Goal: Task Accomplishment & Management: Manage account settings

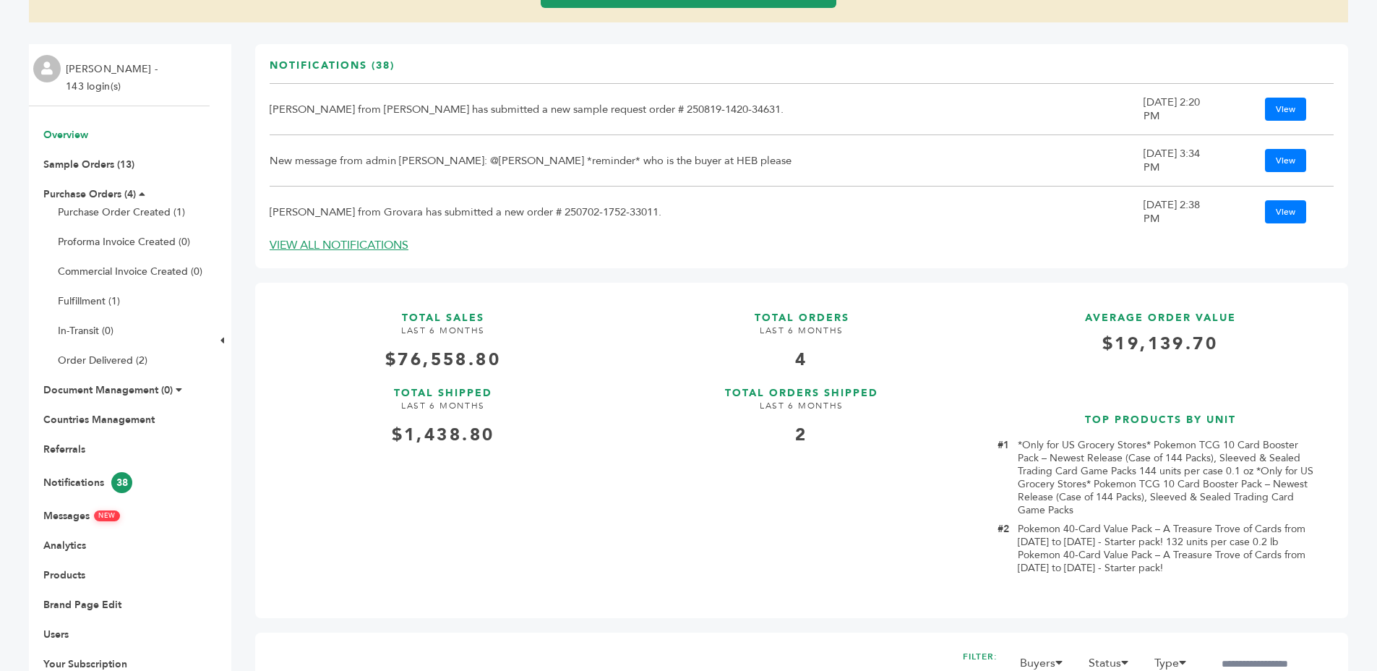
scroll to position [219, 0]
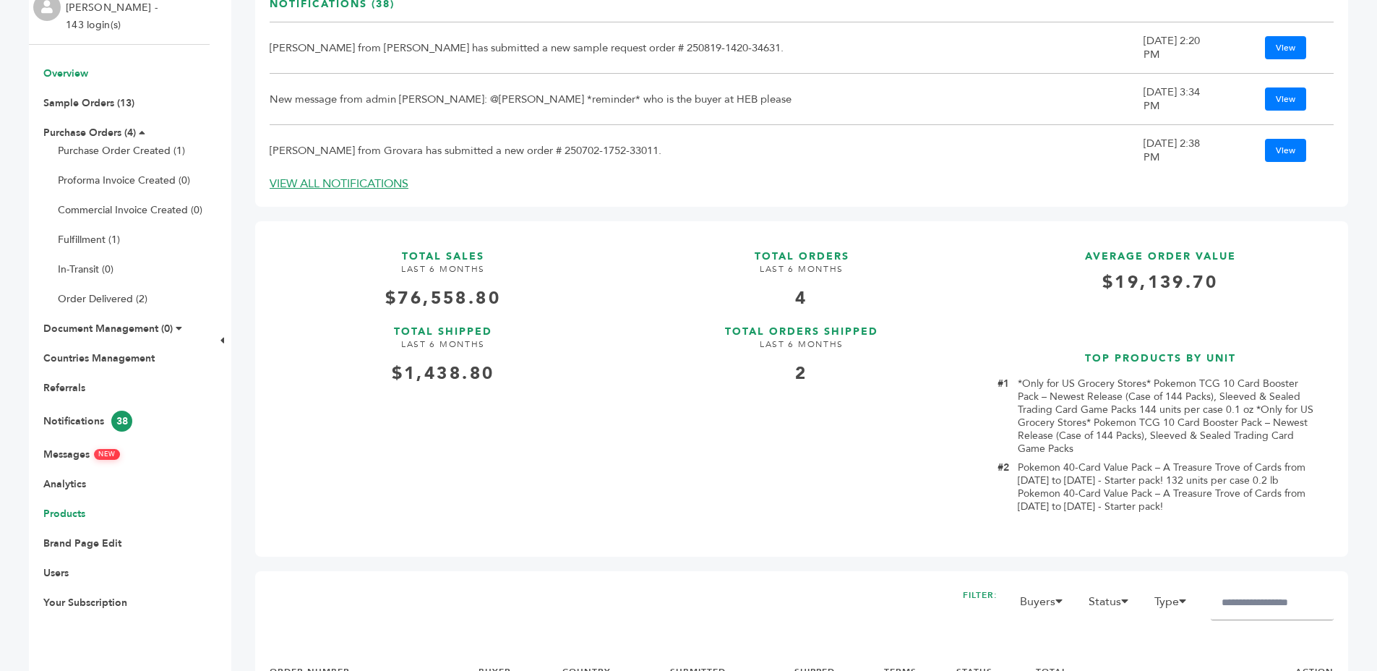
click at [62, 514] on link "Products" at bounding box center [64, 514] width 42 height 14
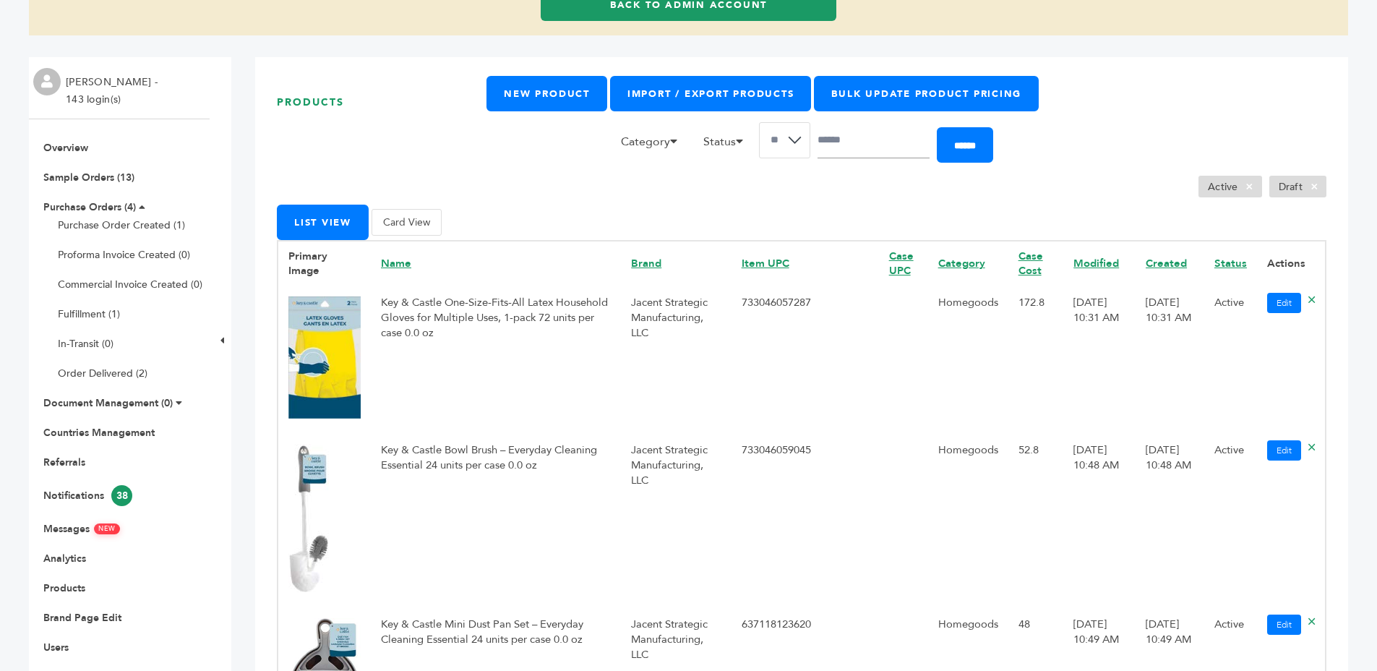
scroll to position [142, 0]
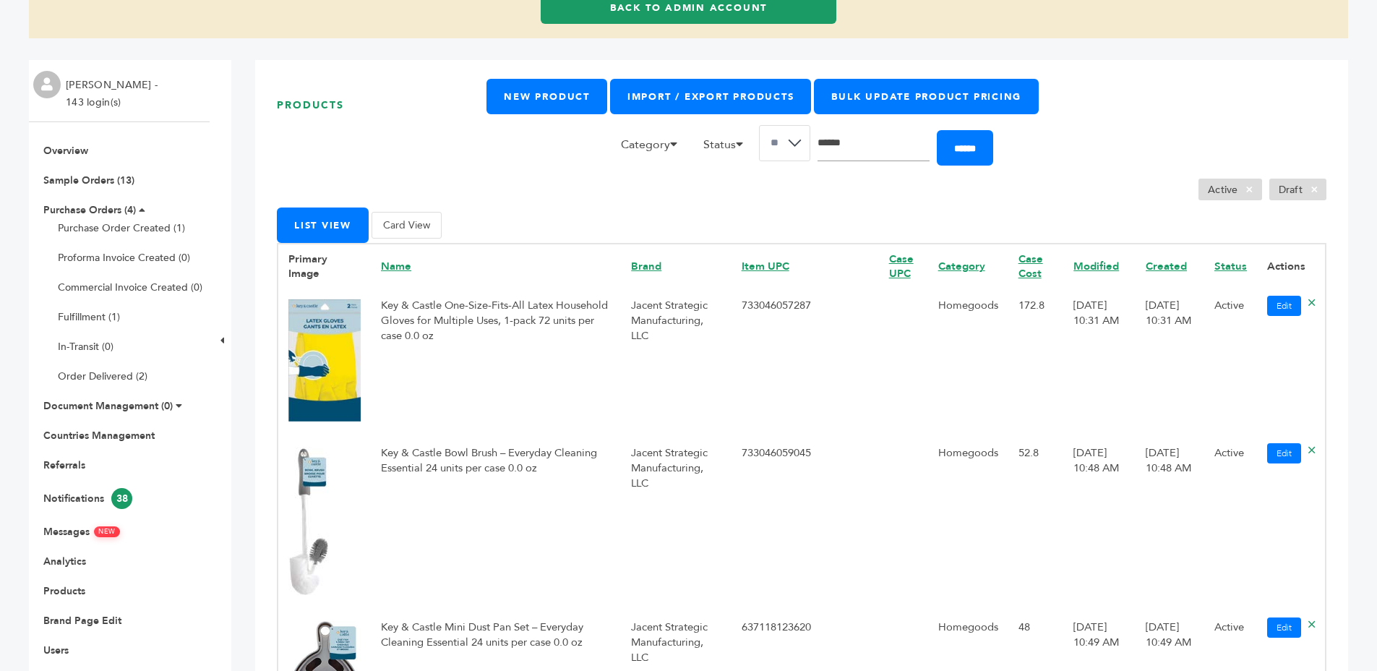
click at [891, 132] on input "Search" at bounding box center [874, 143] width 112 height 36
type input "*******"
click at [937, 130] on input "******" at bounding box center [965, 147] width 56 height 35
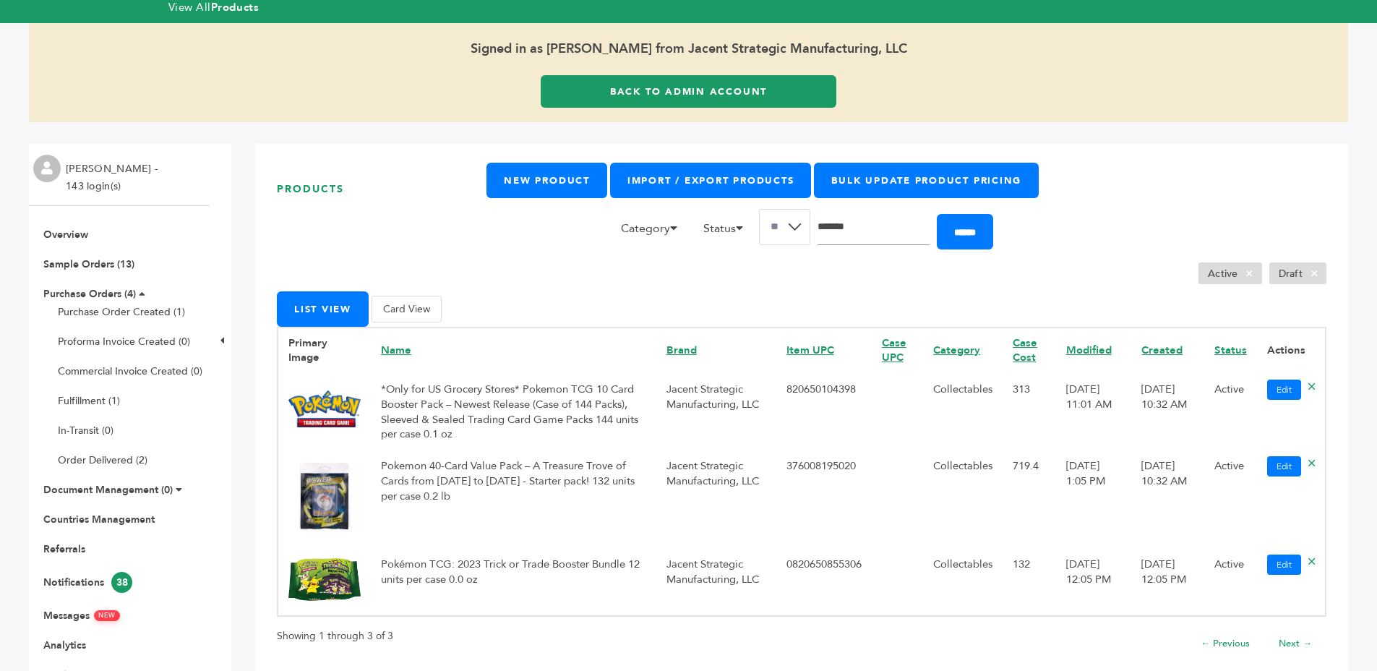
scroll to position [100, 0]
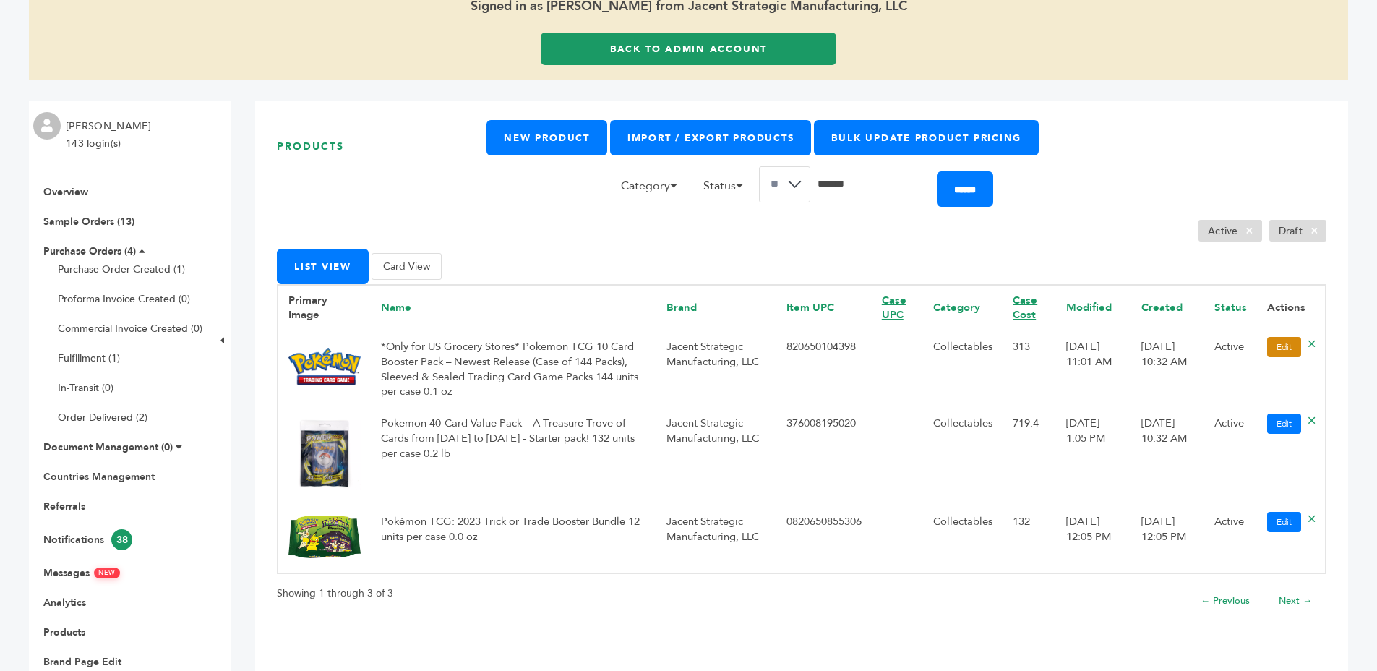
click at [1275, 342] on link "Edit" at bounding box center [1284, 347] width 34 height 20
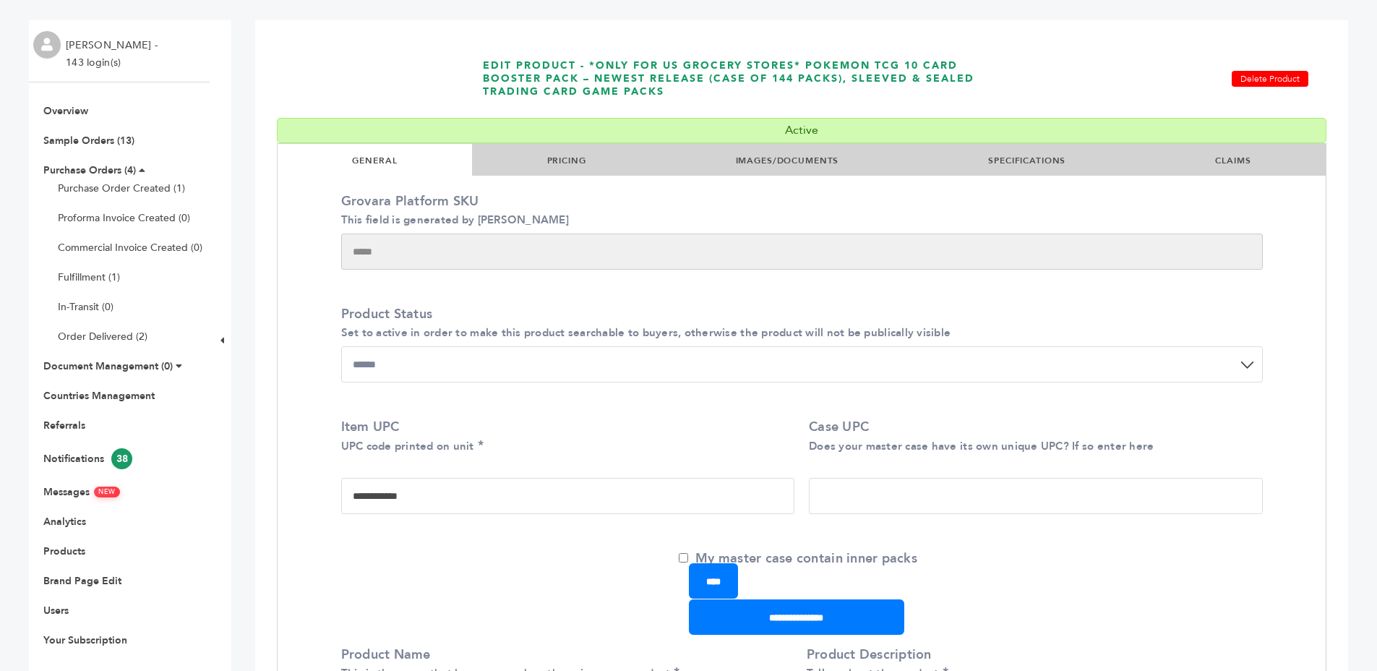
scroll to position [186, 0]
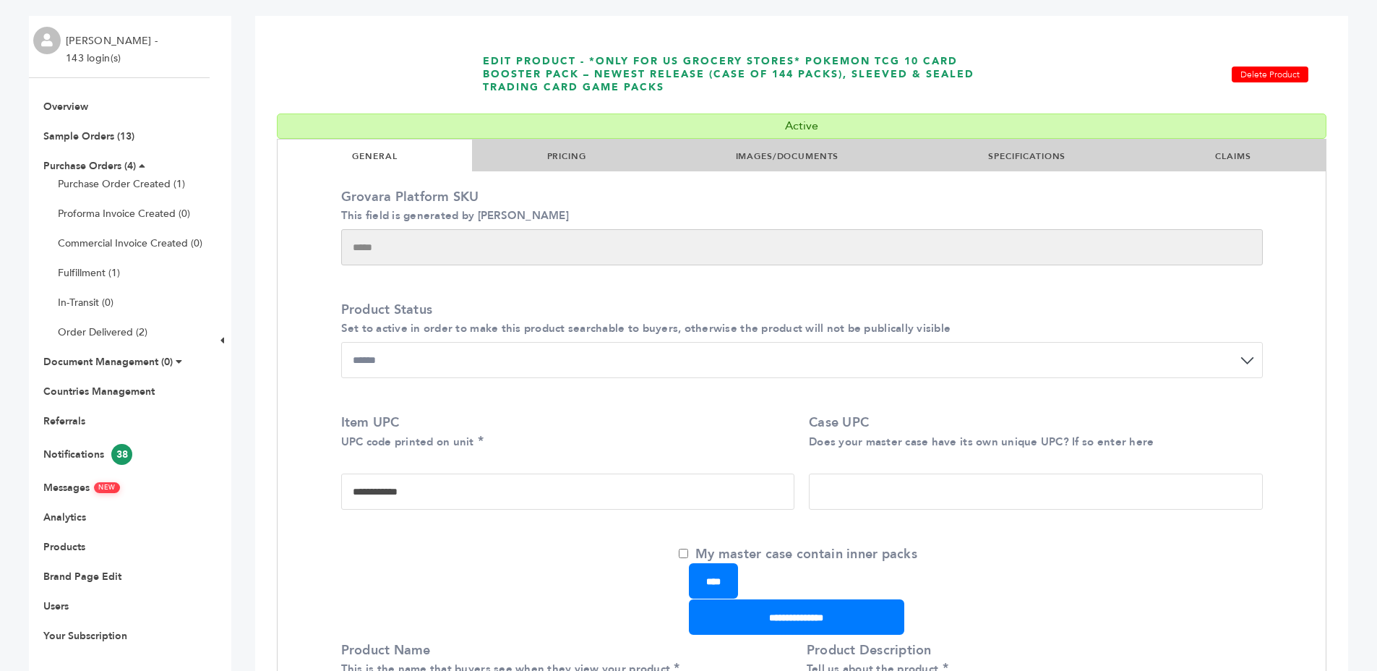
click at [582, 152] on link "PRICING" at bounding box center [566, 156] width 39 height 12
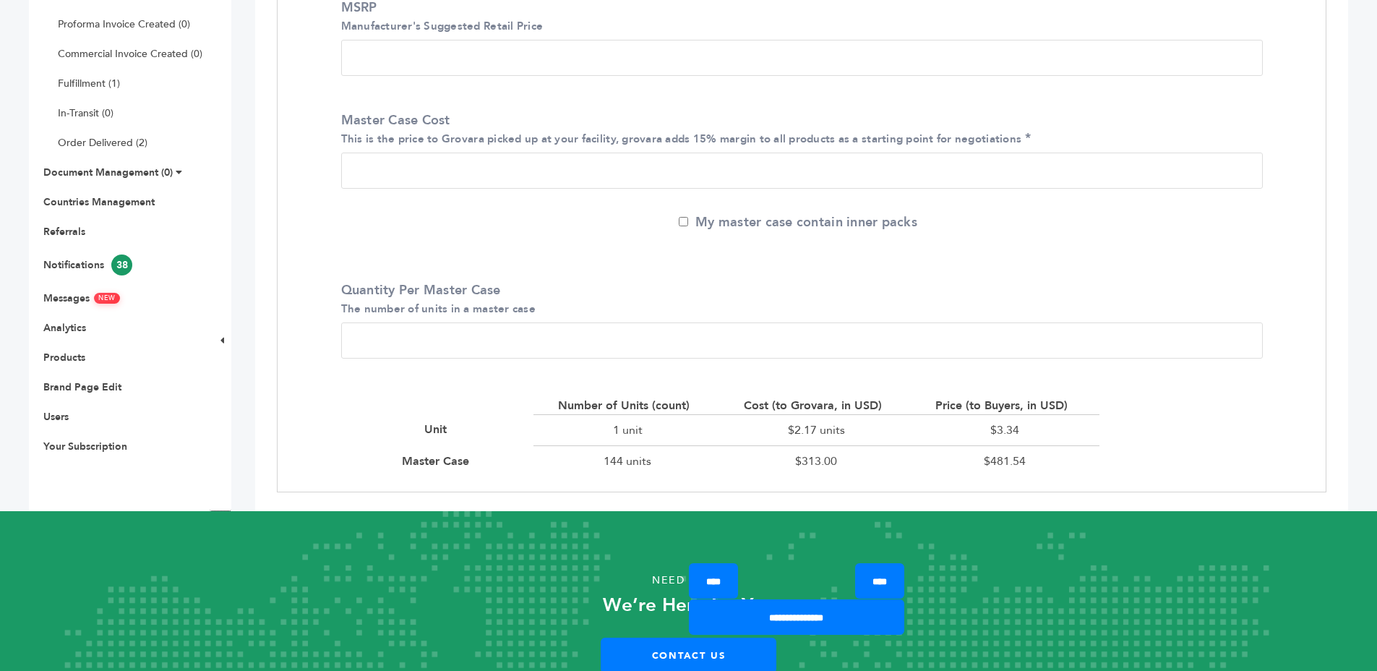
scroll to position [360, 0]
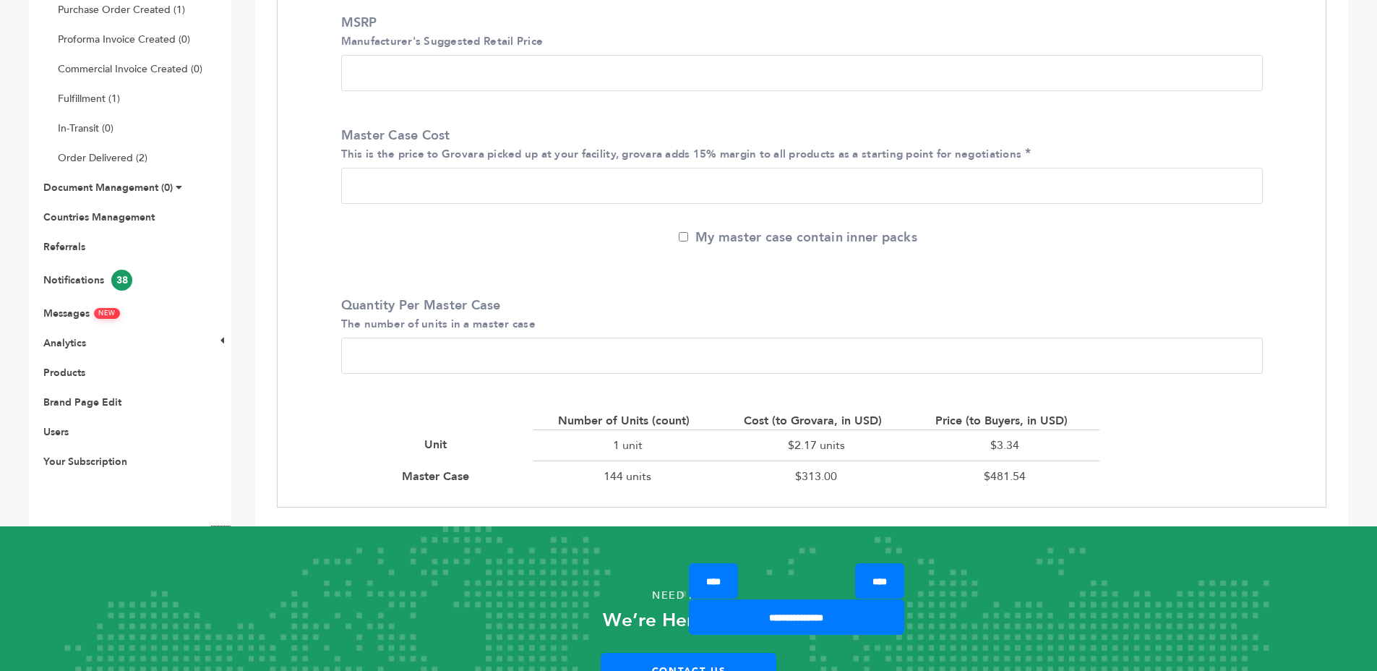
click at [1008, 473] on div "$481.54" at bounding box center [1005, 476] width 189 height 31
click at [1057, 471] on div "$481.54" at bounding box center [1005, 476] width 189 height 31
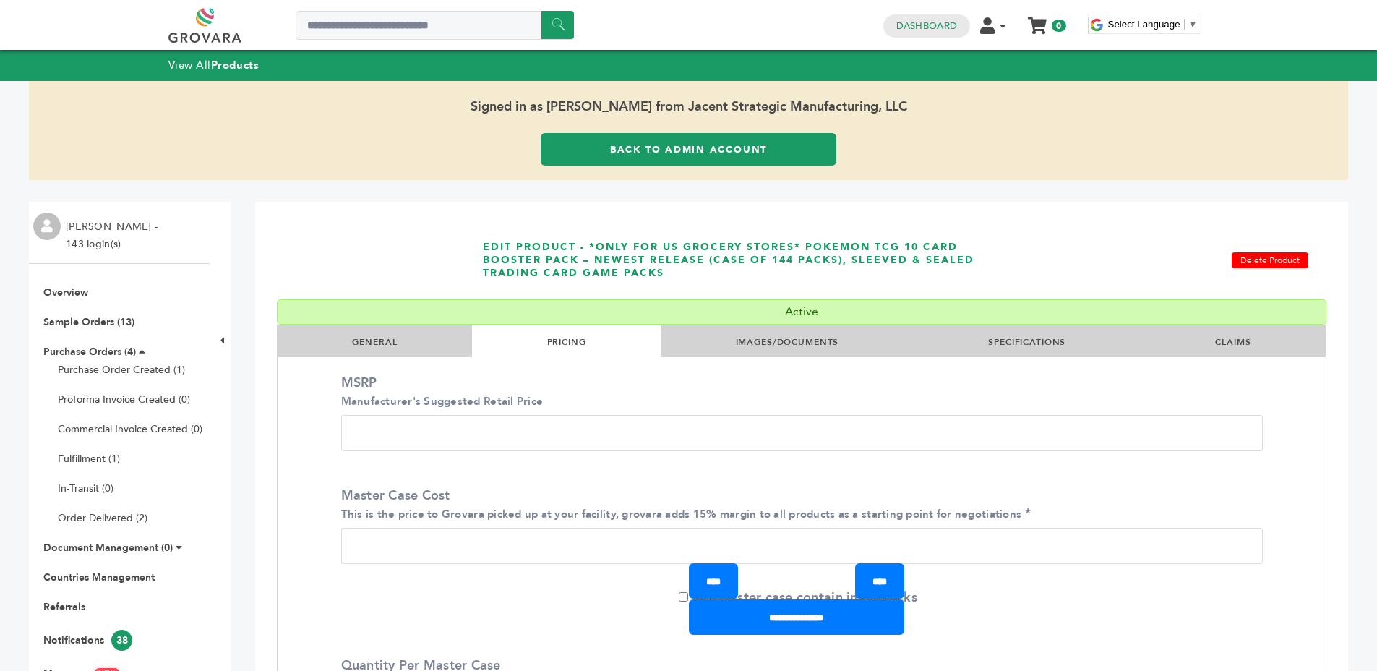
scroll to position [436, 0]
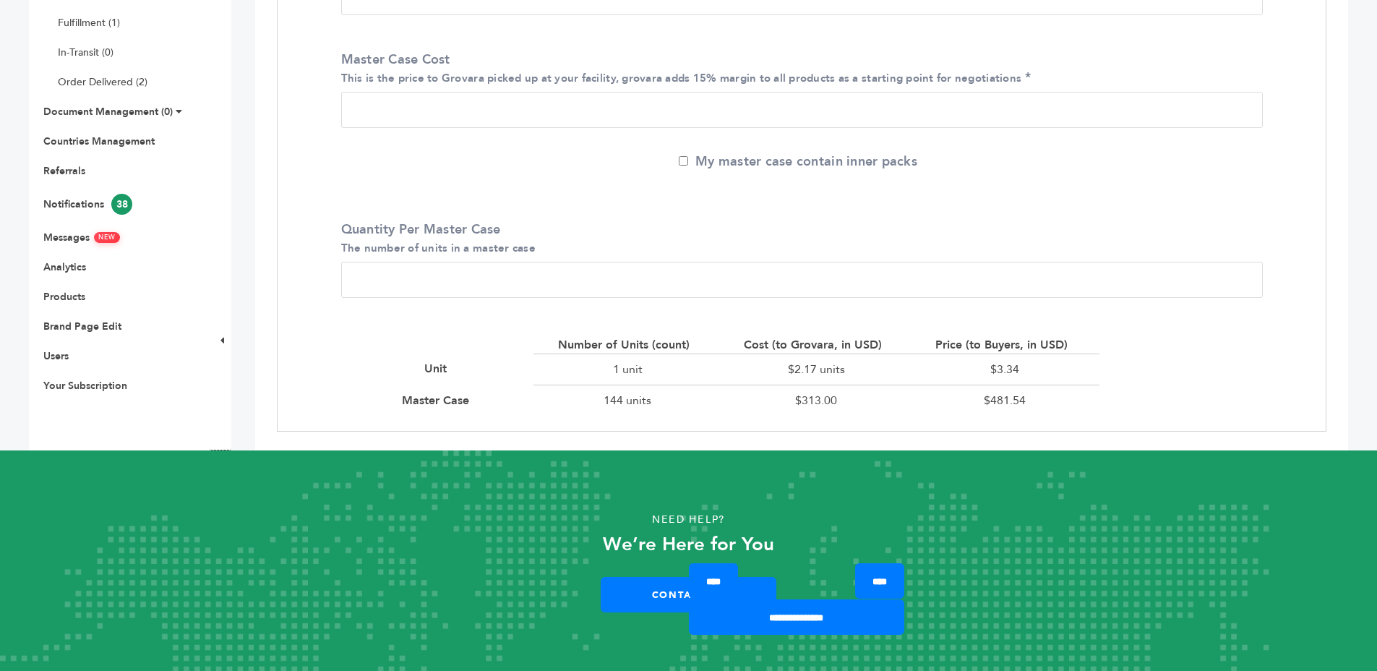
click at [990, 367] on div "$3.34" at bounding box center [1005, 369] width 189 height 31
drag, startPoint x: 990, startPoint y: 367, endPoint x: 1095, endPoint y: 377, distance: 106.0
click at [1011, 368] on div "$3.34" at bounding box center [1005, 369] width 189 height 31
click at [1095, 377] on div "Number of Units (count) Cost (to Grovara, in USD) Price (to Buyers, in USD) Uni…" at bounding box center [722, 376] width 784 height 108
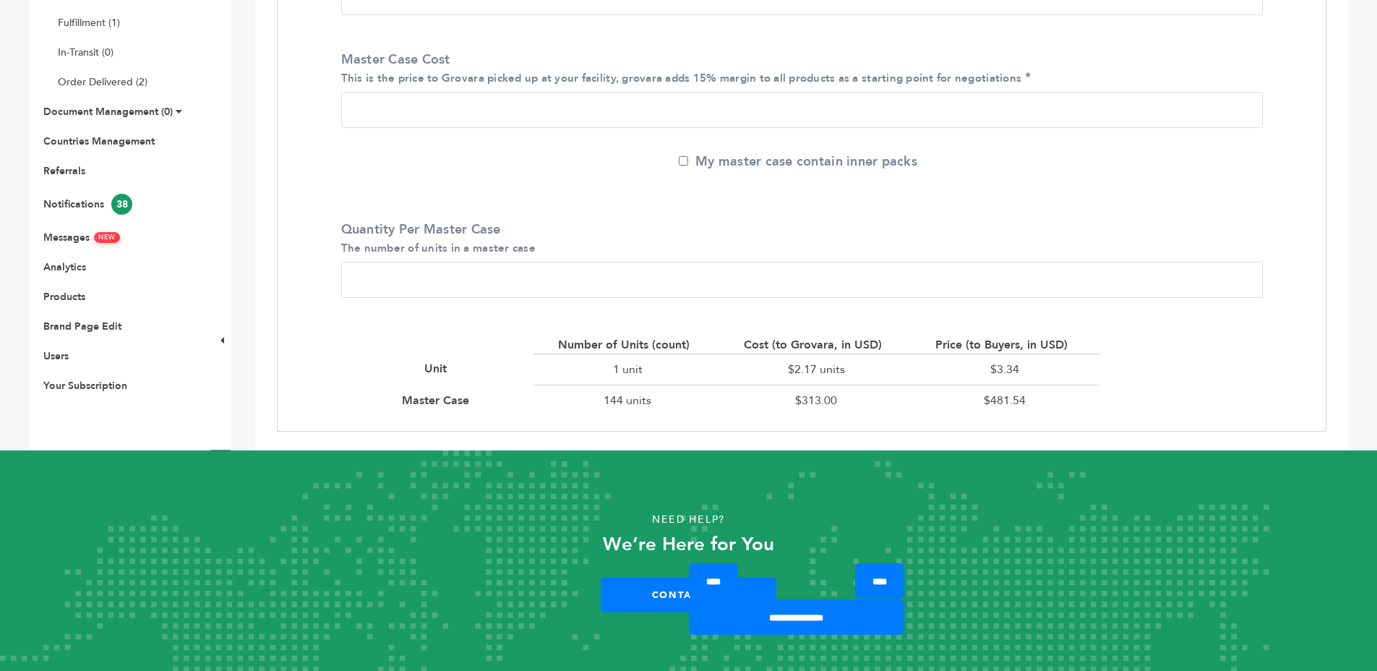
click at [1056, 366] on div "$3.34" at bounding box center [1005, 369] width 189 height 31
click at [1068, 366] on div "$3.34" at bounding box center [1005, 369] width 189 height 31
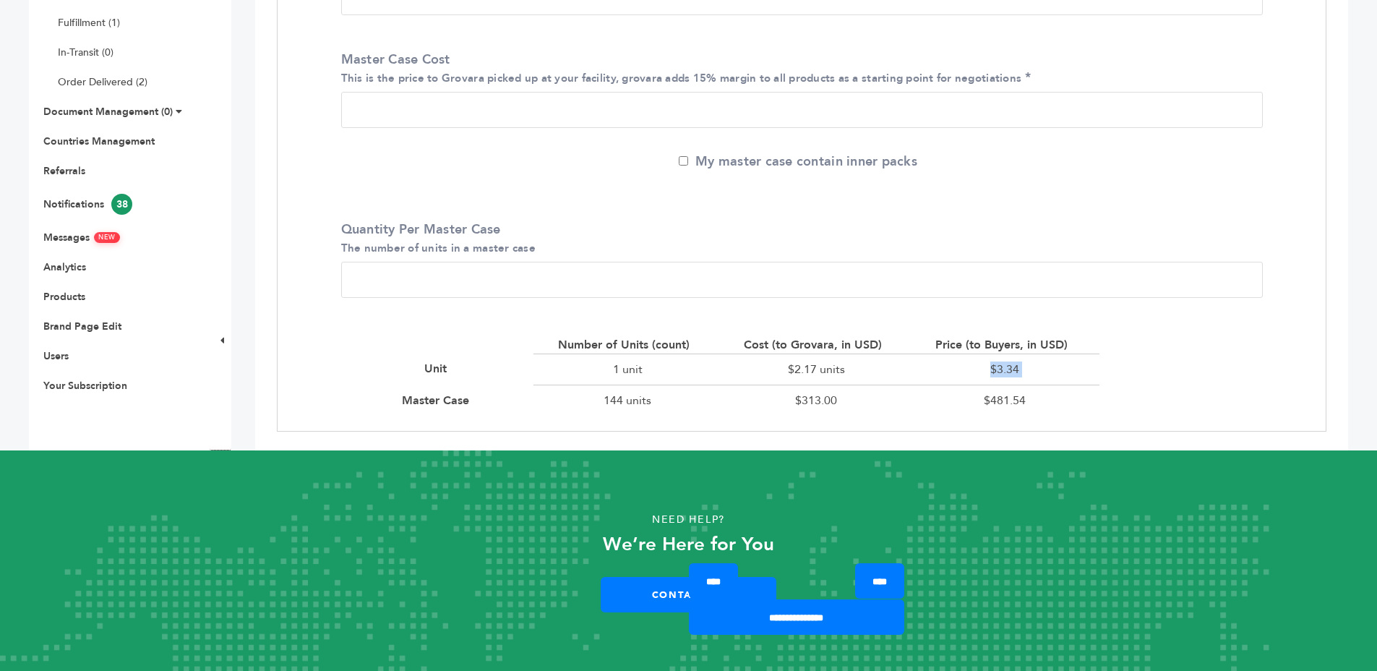
click at [1068, 366] on div "$3.34" at bounding box center [1005, 369] width 189 height 31
click at [795, 369] on div "$2.17 units" at bounding box center [816, 369] width 189 height 31
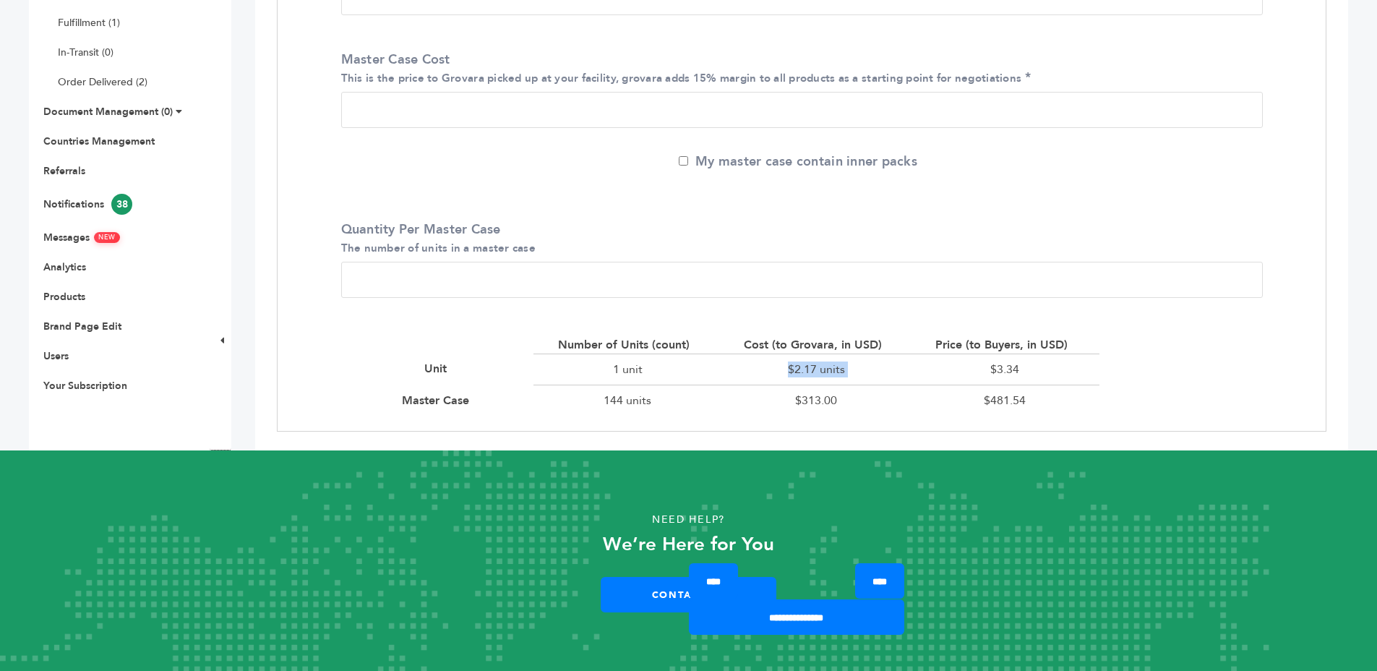
drag, startPoint x: 795, startPoint y: 369, endPoint x: 812, endPoint y: 388, distance: 25.1
click at [795, 369] on div "$2.17 units" at bounding box center [816, 369] width 189 height 31
click at [814, 390] on div "$313.00" at bounding box center [816, 400] width 189 height 31
drag, startPoint x: 814, startPoint y: 390, endPoint x: 845, endPoint y: 398, distance: 31.9
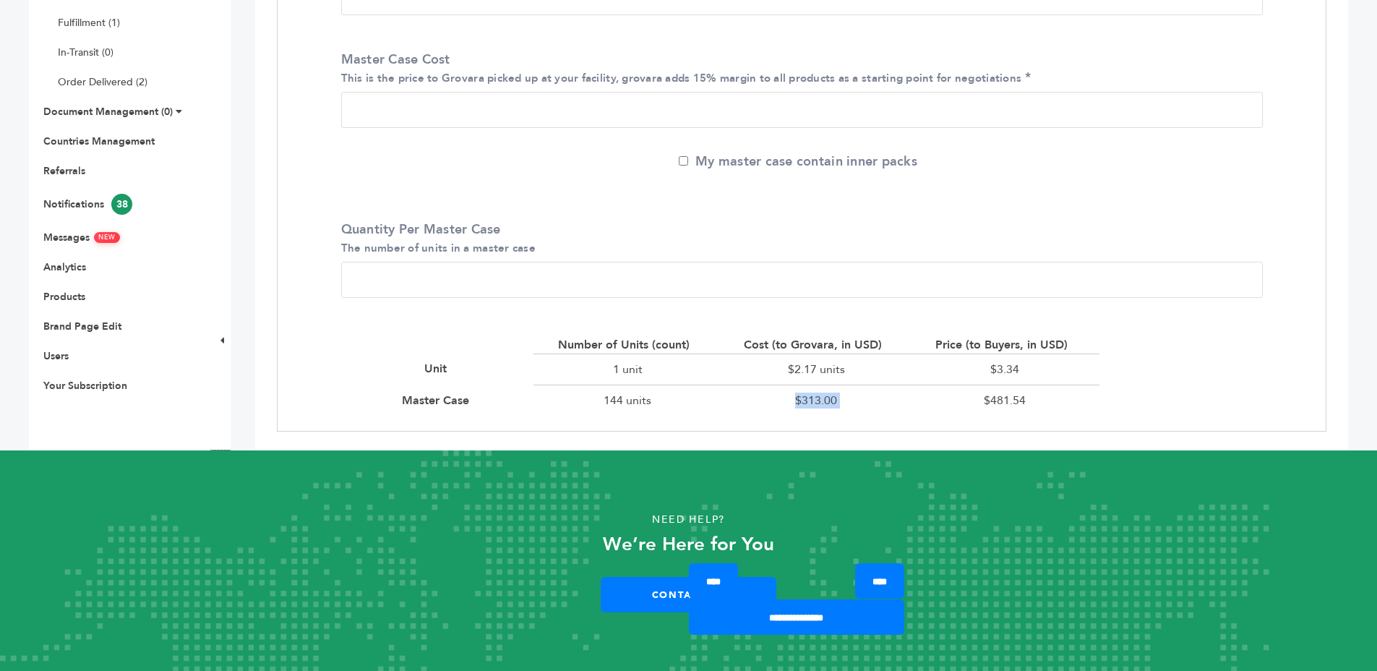
click at [831, 393] on div "$313.00" at bounding box center [816, 400] width 189 height 31
click at [855, 398] on div "$313.00" at bounding box center [816, 400] width 189 height 31
click at [854, 398] on div "$313.00" at bounding box center [816, 400] width 189 height 31
click at [874, 395] on div "$313.00" at bounding box center [816, 400] width 189 height 31
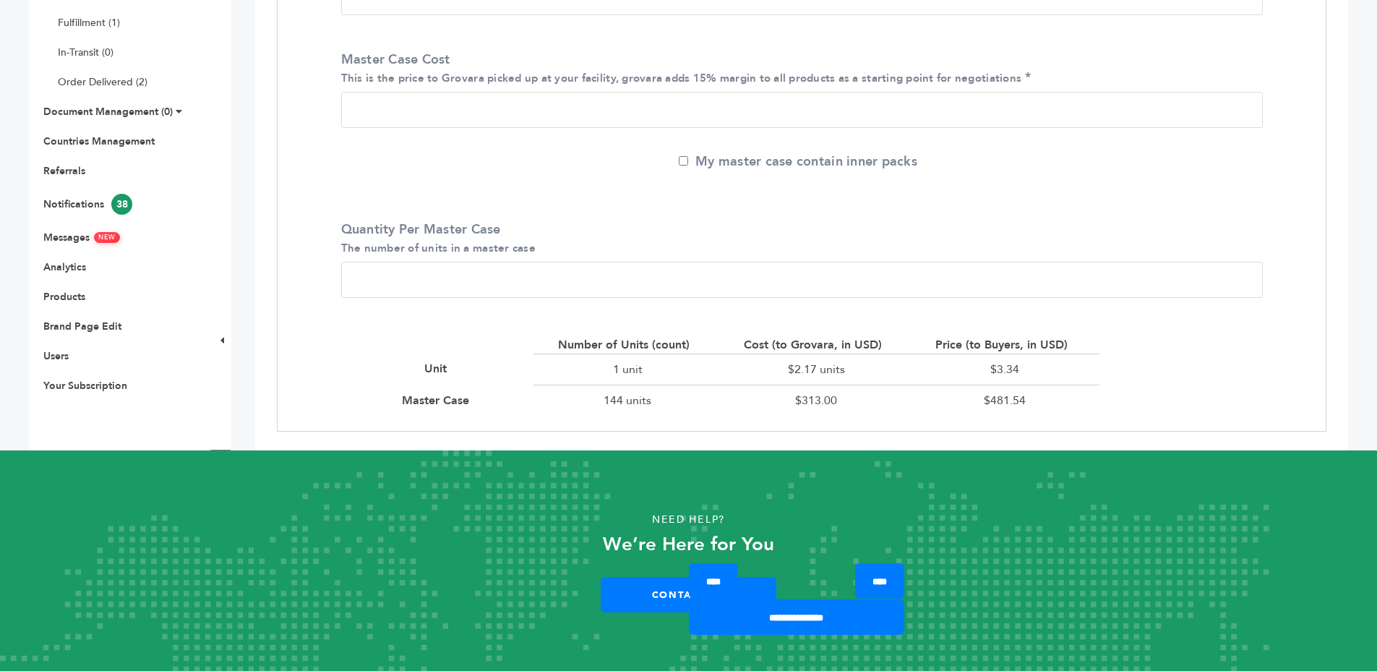
click at [874, 395] on div "$313.00" at bounding box center [816, 400] width 189 height 31
click at [850, 378] on div "$2.17 units" at bounding box center [816, 369] width 189 height 31
click at [849, 378] on div "$2.17 units" at bounding box center [816, 369] width 189 height 31
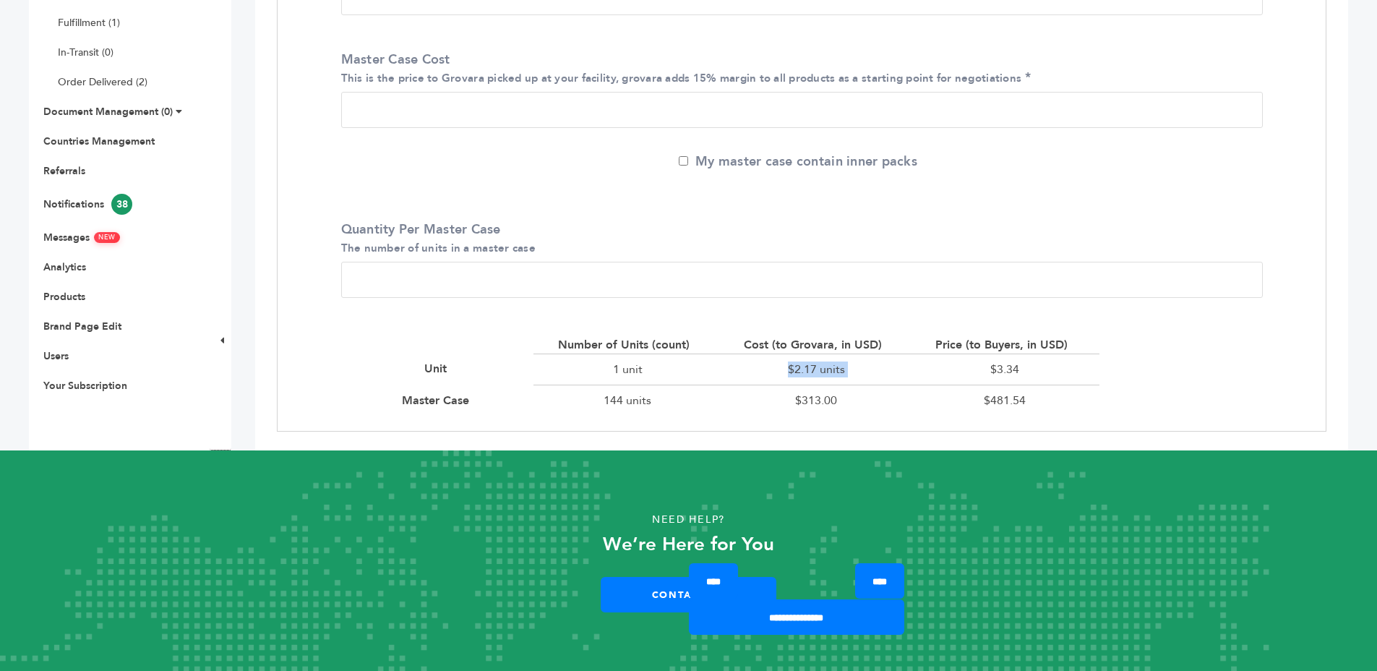
click at [849, 378] on div "$2.17 units" at bounding box center [816, 369] width 189 height 31
click at [848, 374] on div "$2.17 units" at bounding box center [816, 369] width 189 height 31
click at [848, 407] on div "$313.00" at bounding box center [816, 400] width 189 height 31
click at [849, 407] on div "$313.00" at bounding box center [816, 400] width 189 height 31
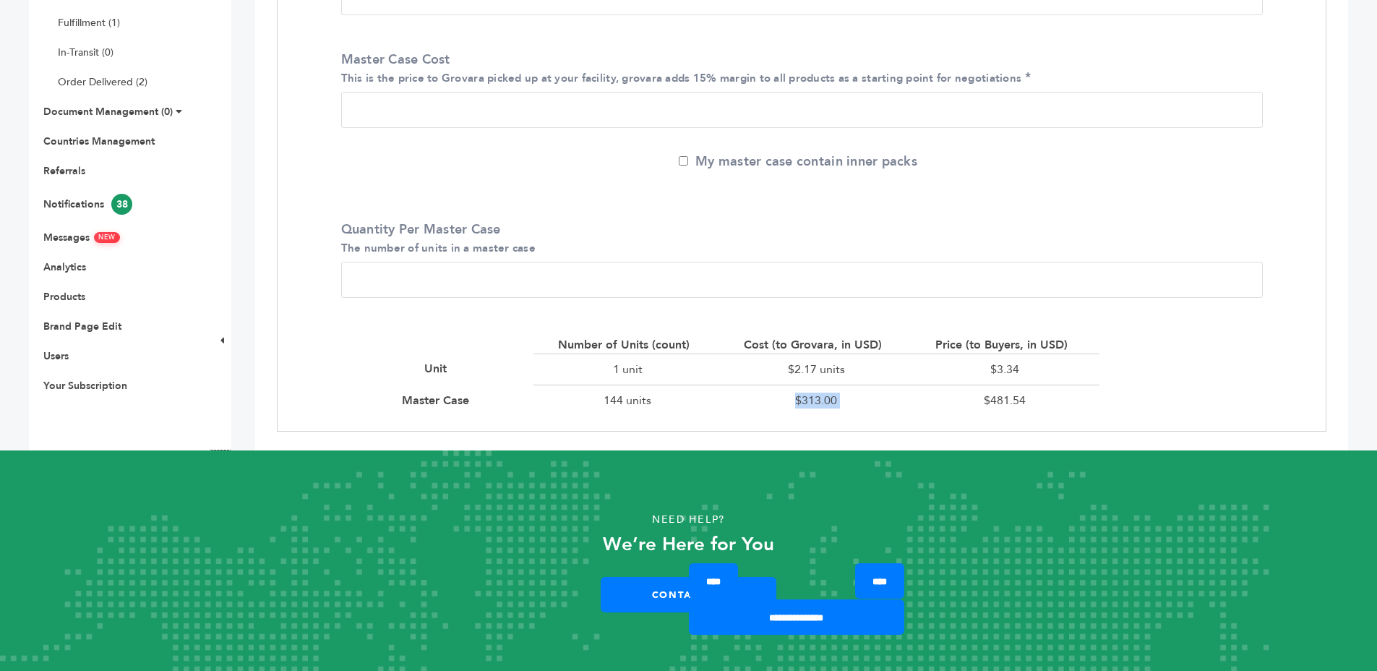
click at [849, 407] on div "$313.00" at bounding box center [816, 400] width 189 height 31
click at [847, 380] on div "$2.17 units" at bounding box center [816, 369] width 189 height 31
click at [869, 369] on div "$2.17 units" at bounding box center [816, 369] width 189 height 31
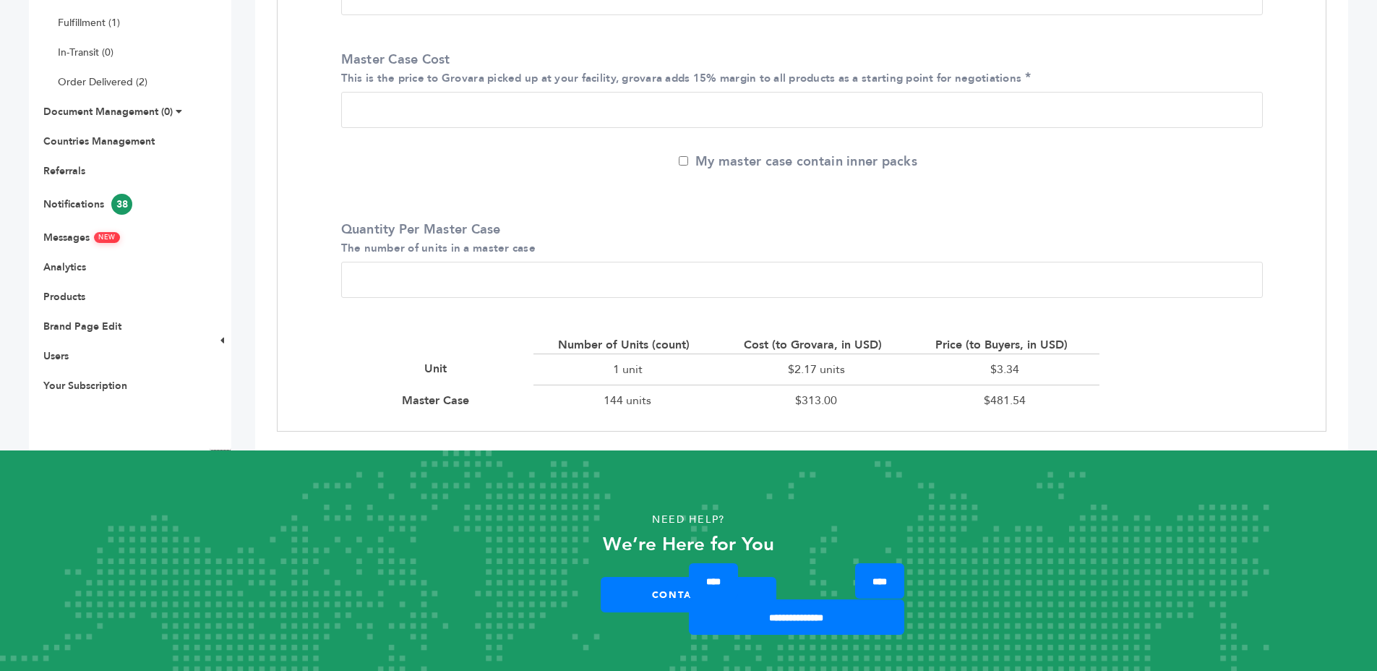
click at [842, 351] on div "Cost (to Grovara, in USD)" at bounding box center [816, 345] width 145 height 16
click at [858, 359] on div "$2.17 units" at bounding box center [816, 369] width 189 height 31
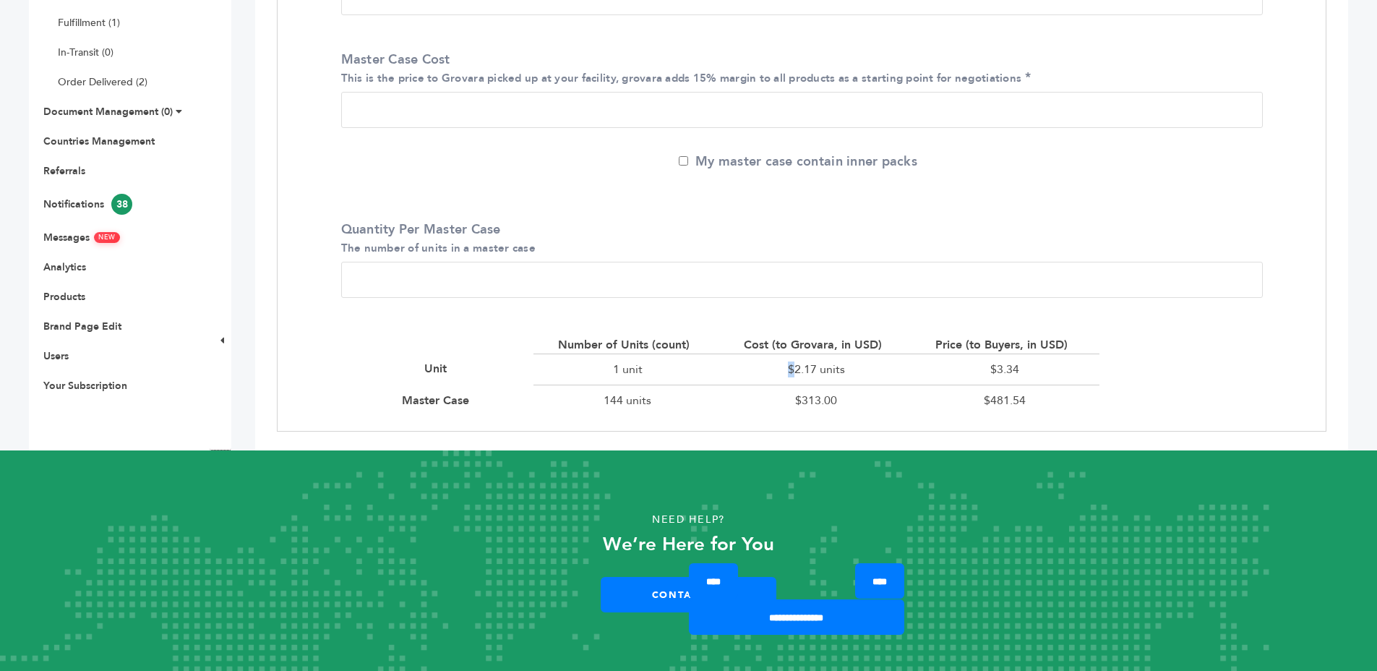
click at [858, 359] on div "$2.17 units" at bounding box center [816, 369] width 189 height 31
click at [868, 364] on div "$2.17 units" at bounding box center [816, 369] width 189 height 31
click at [836, 356] on div "$2.17 units" at bounding box center [816, 369] width 189 height 31
click at [836, 355] on div "$2.17 units" at bounding box center [816, 369] width 189 height 31
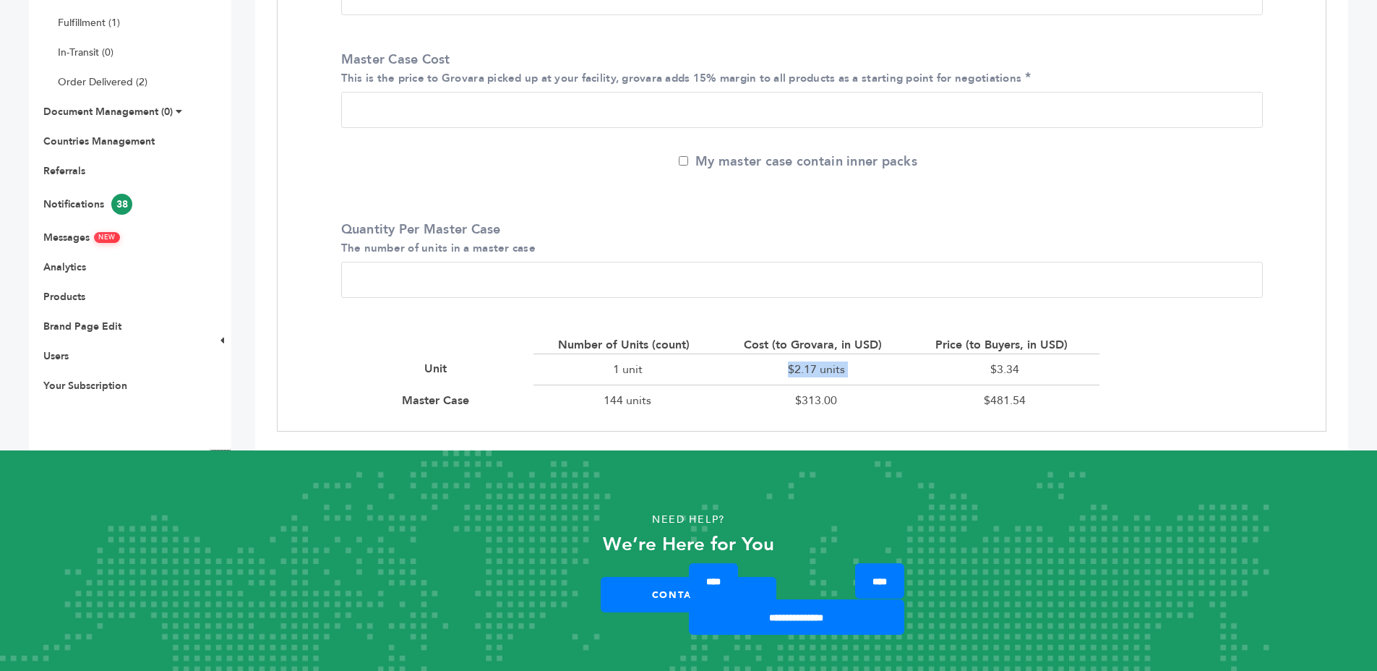
click at [834, 354] on div "$2.17 units" at bounding box center [816, 369] width 189 height 31
click at [827, 339] on div "Cost (to Grovara, in USD)" at bounding box center [816, 345] width 145 height 16
click at [842, 372] on div "$2.17 units" at bounding box center [816, 369] width 189 height 31
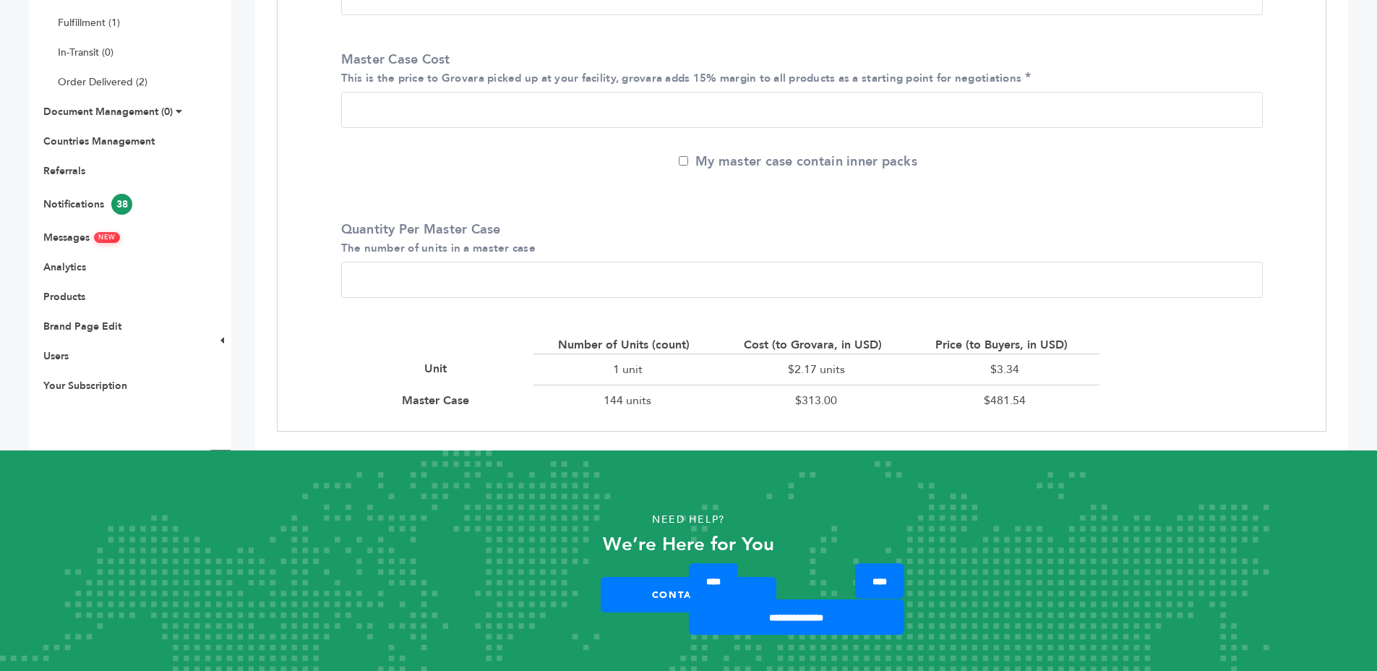
click at [842, 372] on div "$2.17 units" at bounding box center [816, 369] width 189 height 31
drag, startPoint x: 847, startPoint y: 371, endPoint x: 802, endPoint y: 354, distance: 48.7
click at [848, 372] on div "$2.17 units" at bounding box center [816, 369] width 189 height 31
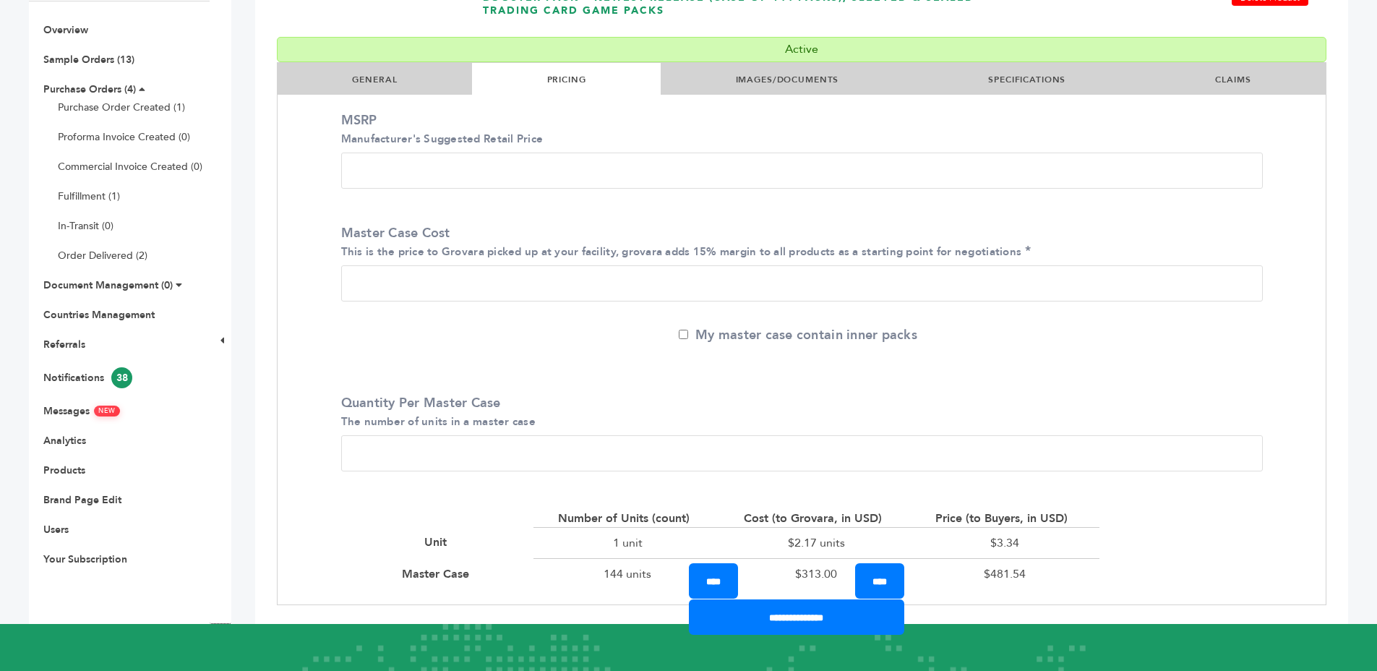
scroll to position [0, 0]
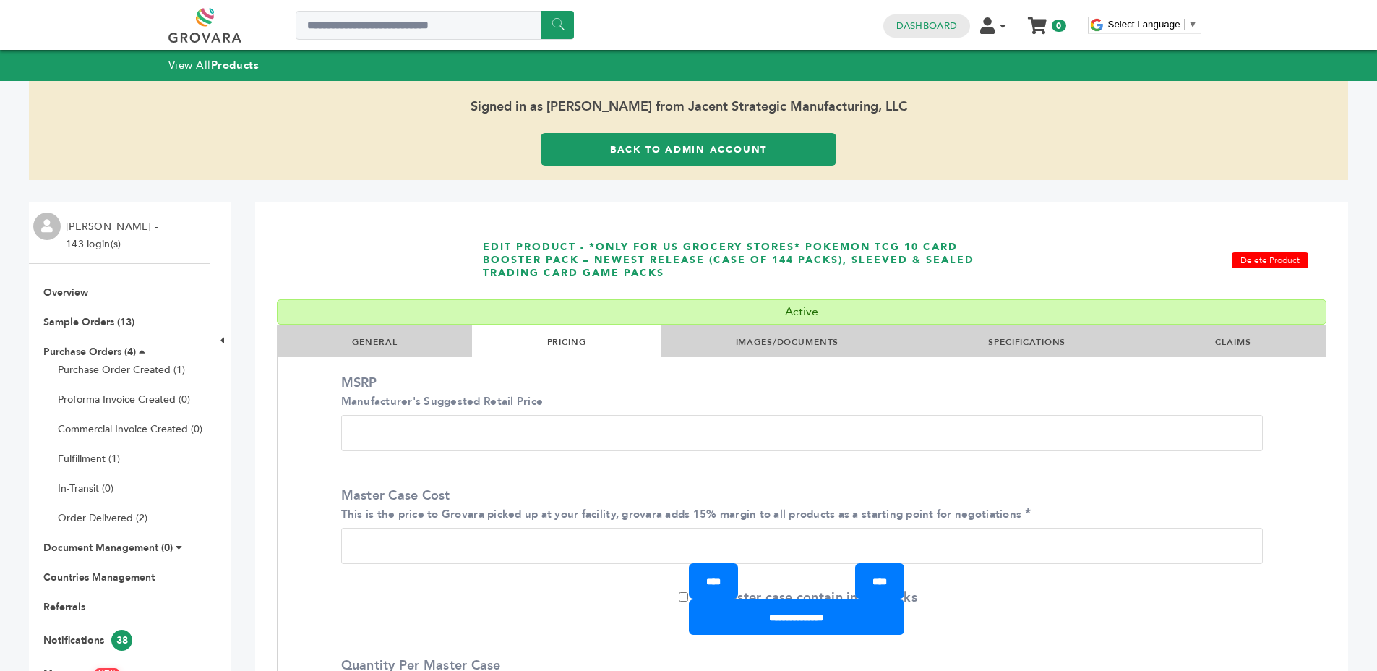
click at [829, 343] on link "IMAGES/DOCUMENTS" at bounding box center [787, 342] width 103 height 12
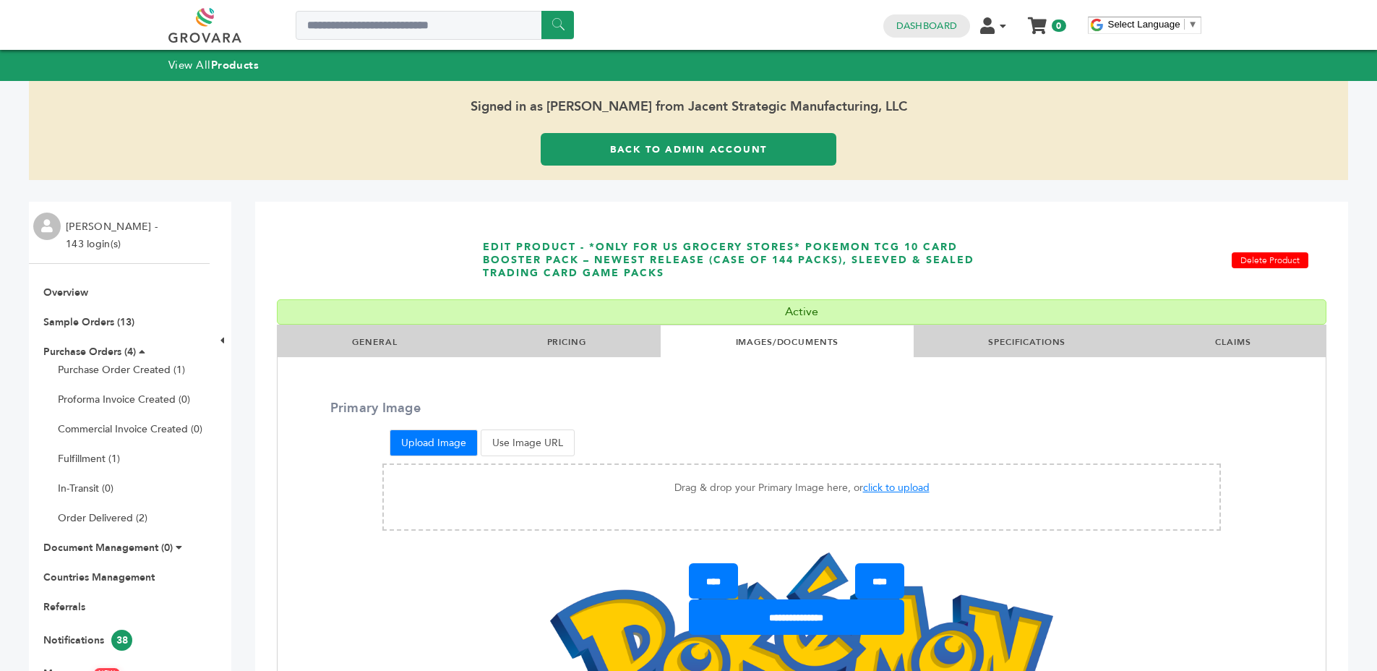
click at [1235, 344] on link "CLAIMS" at bounding box center [1232, 342] width 35 height 12
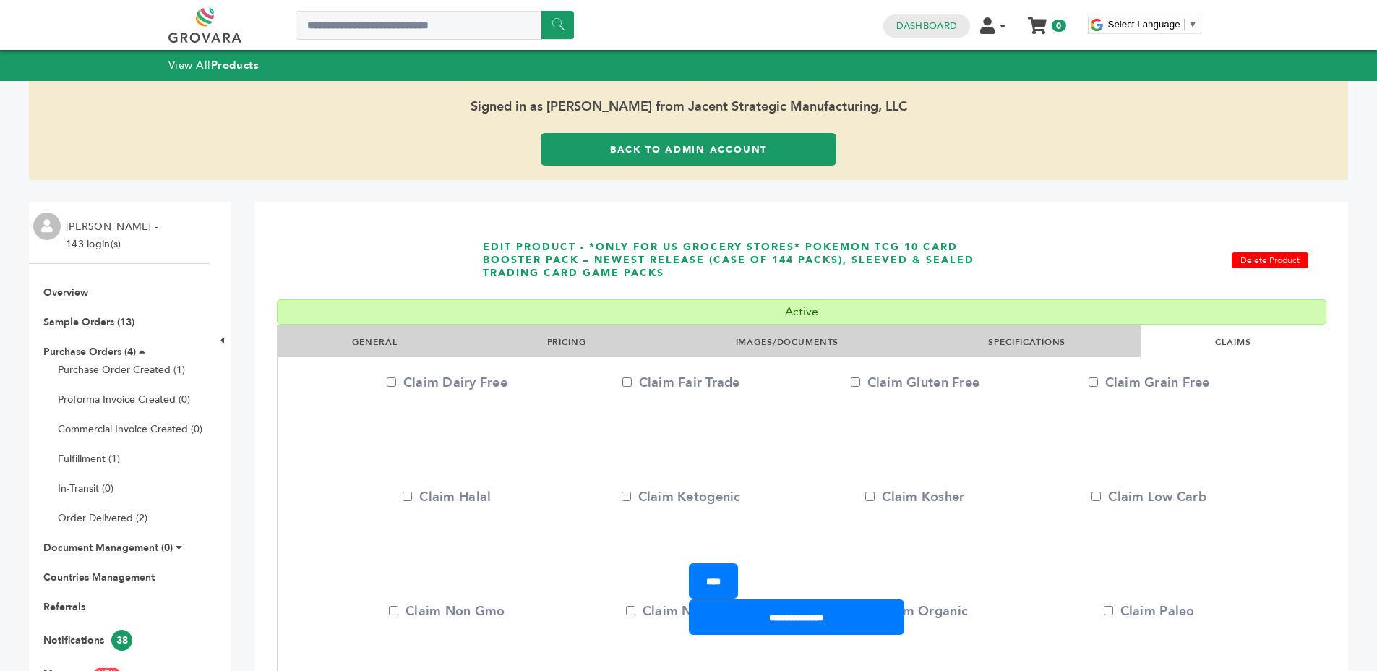
click at [593, 345] on li "PRICING" at bounding box center [566, 341] width 189 height 32
click at [589, 345] on li "PRICING" at bounding box center [566, 341] width 189 height 32
click at [568, 338] on link "PRICING" at bounding box center [566, 342] width 39 height 12
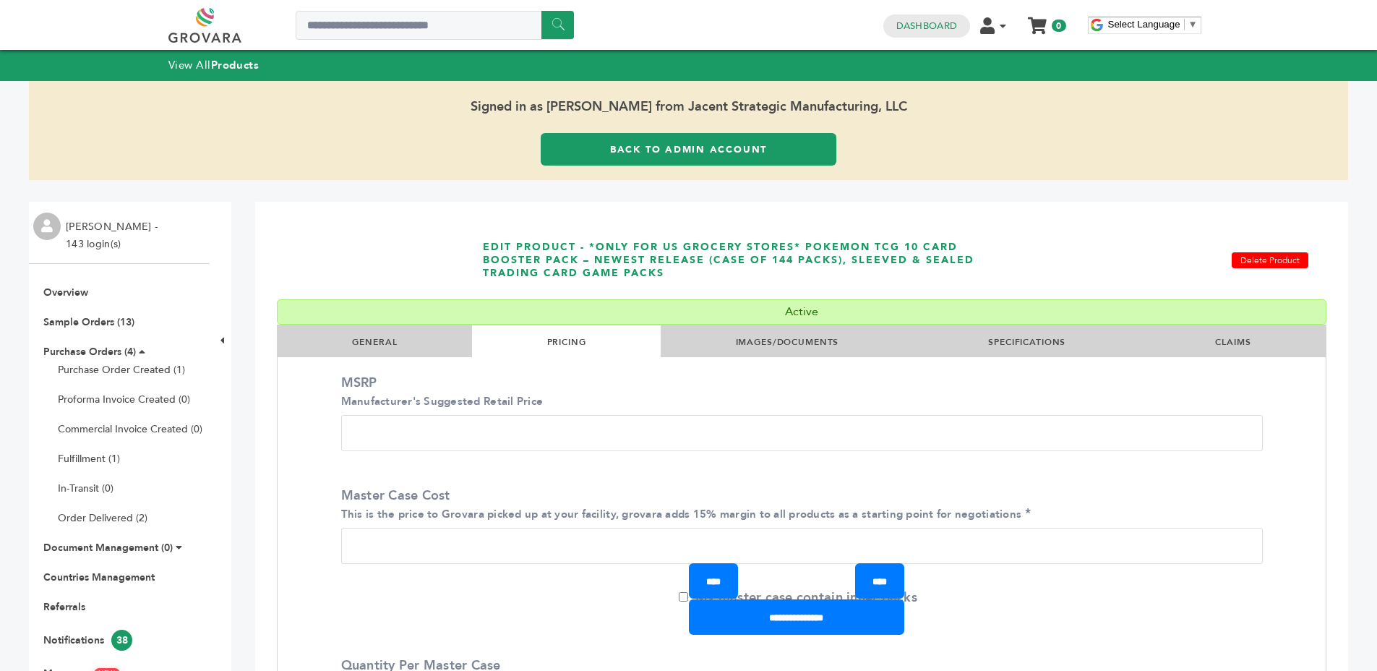
click at [724, 136] on link "Back to Admin Account" at bounding box center [689, 149] width 296 height 33
